Goal: Navigation & Orientation: Find specific page/section

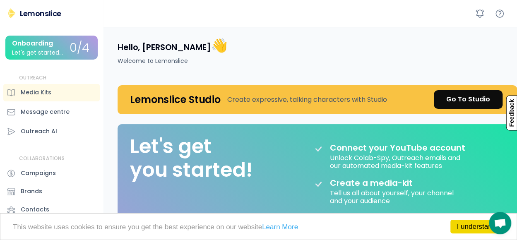
drag, startPoint x: 477, startPoint y: 26, endPoint x: 503, endPoint y: 39, distance: 28.7
click at [503, 39] on div "Hello, Trần 👋 Welcome to Lemonslice" at bounding box center [312, 51] width 409 height 48
drag, startPoint x: 500, startPoint y: 0, endPoint x: 324, endPoint y: 33, distance: 179.2
click at [324, 33] on div "Hello, Trần 👋 Welcome to Lemonslice" at bounding box center [312, 51] width 409 height 48
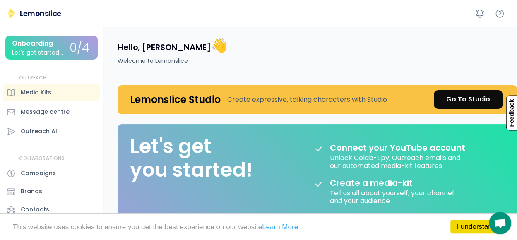
click at [477, 46] on div "Hello, Trần 👋 Welcome to Lemonslice" at bounding box center [312, 51] width 409 height 48
click at [473, 96] on div "Go To Studio" at bounding box center [468, 99] width 44 height 10
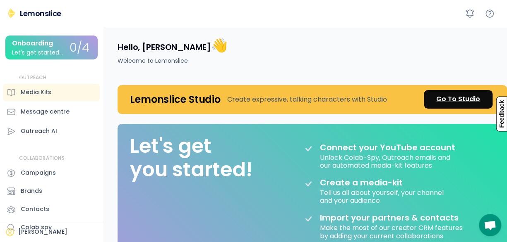
click at [448, 98] on div "Go To Studio" at bounding box center [458, 99] width 44 height 10
